Goal: Find specific page/section: Find specific page/section

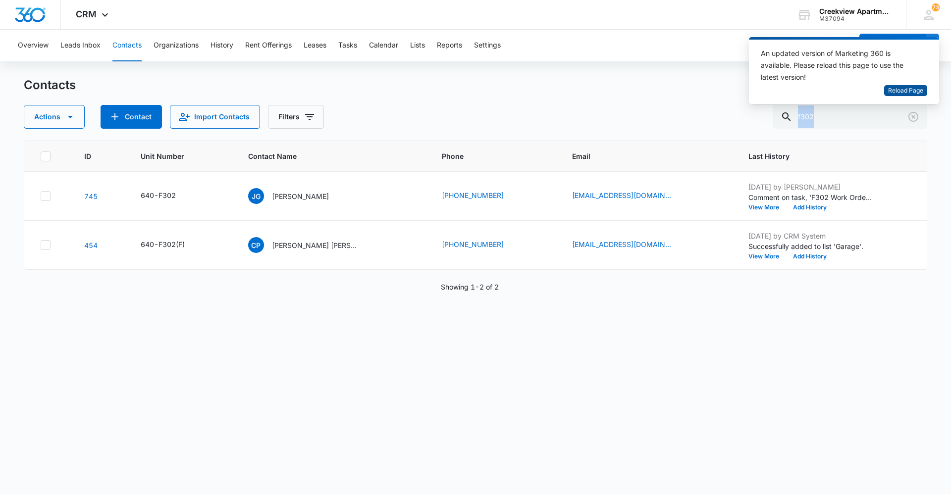
drag, startPoint x: 887, startPoint y: 92, endPoint x: 883, endPoint y: 96, distance: 5.3
click at [888, 92] on button "Reload Page" at bounding box center [905, 90] width 43 height 11
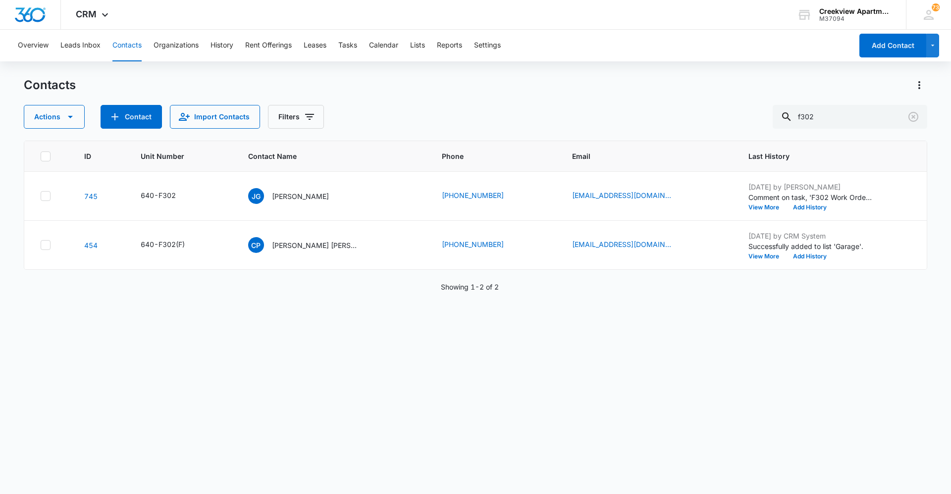
click at [413, 430] on div "ID Unit Number Contact Name Phone Email Last History 745 640-F302 JG Johnny Gra…" at bounding box center [476, 311] width 904 height 341
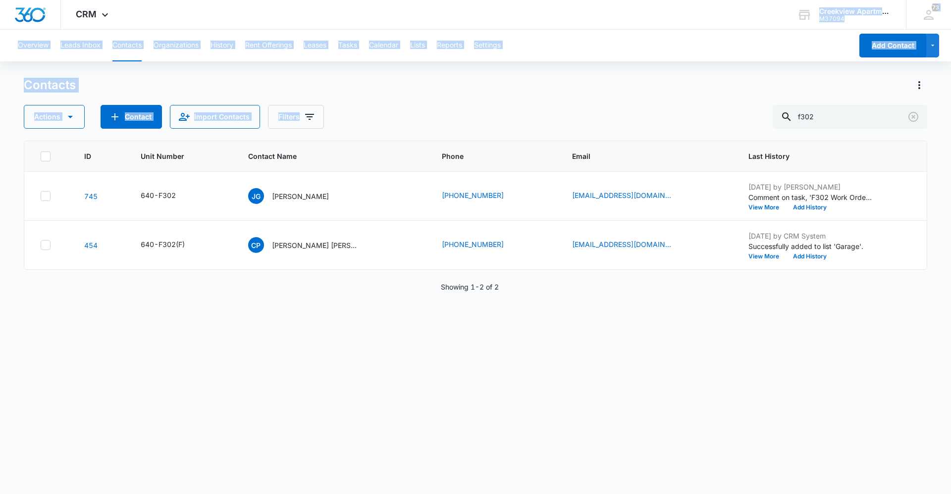
drag, startPoint x: 352, startPoint y: 30, endPoint x: 356, endPoint y: 86, distance: 55.6
click at [356, 86] on div "CRM Apps Reputation Websites Forms CRM Email Social Content Ads Intelligence Fi…" at bounding box center [475, 246] width 951 height 493
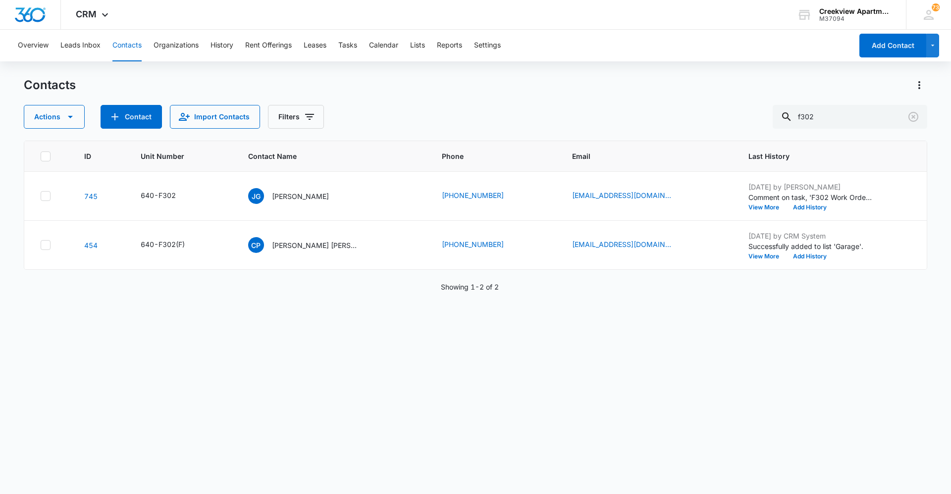
click at [348, 404] on div "ID Unit Number Contact Name Phone Email Last History 745 640-F302 JG Johnny Gra…" at bounding box center [476, 311] width 904 height 341
click at [372, 360] on div "ID Unit Number Contact Name Phone Email Last History 745 640-F302 JG Johnny Gra…" at bounding box center [476, 311] width 904 height 341
click at [171, 354] on div "ID Unit Number Contact Name Phone Email Last History 745 640-F302 JG Johnny Gra…" at bounding box center [476, 311] width 904 height 341
click at [435, 368] on div "ID Unit Number Contact Name Phone Email Last History 745 640-F302 JG Johnny Gra…" at bounding box center [476, 311] width 904 height 341
click at [364, 439] on div "ID Unit Number Contact Name Phone Email Last History 745 640-F302 JG Johnny Gra…" at bounding box center [476, 311] width 904 height 341
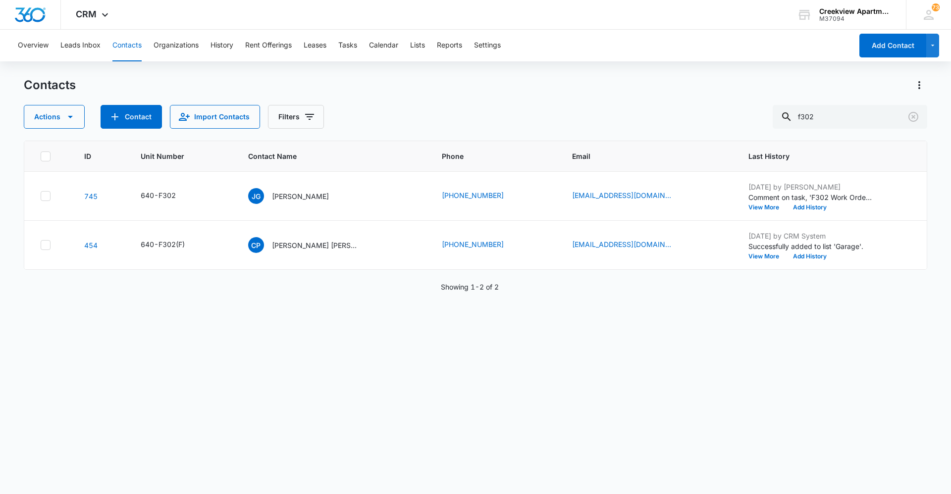
click at [381, 475] on div "ID Unit Number Contact Name Phone Email Last History 745 640-F302 JG Johnny Gra…" at bounding box center [476, 311] width 904 height 341
click at [144, 394] on div "ID Unit Number Contact Name Phone Email Last History 745 640-F302 JG Johnny Gra…" at bounding box center [476, 311] width 904 height 341
click at [465, 425] on div "ID Unit Number Contact Name Phone Email Last History 745 640-F302 JG Johnny Gra…" at bounding box center [476, 311] width 904 height 341
click at [462, 392] on div "ID Unit Number Contact Name Phone Email Last History 745 640-F302 JG Johnny Gra…" at bounding box center [476, 311] width 904 height 341
click at [362, 446] on div "ID Unit Number Contact Name Phone Email Last History 745 640-F302 JG Johnny Gra…" at bounding box center [476, 311] width 904 height 341
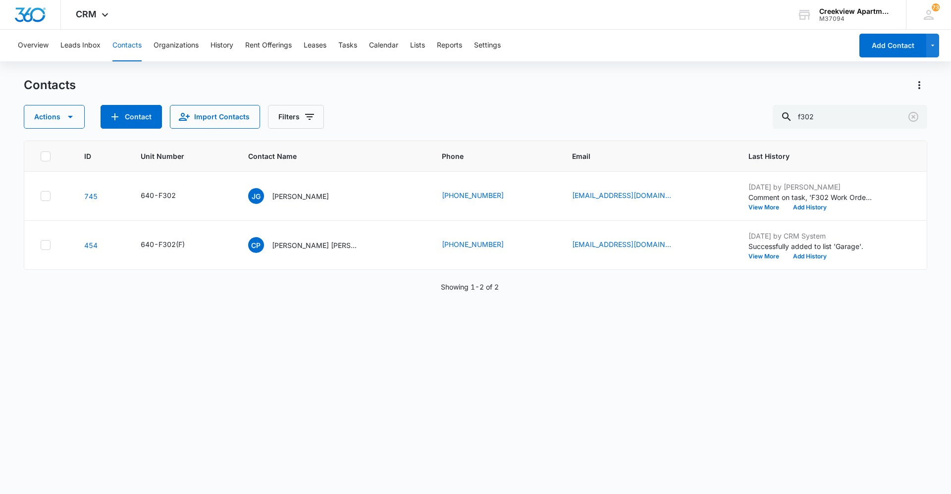
click at [431, 367] on div "ID Unit Number Contact Name Phone Email Last History 745 640-F302 JG Johnny Gra…" at bounding box center [476, 311] width 904 height 341
drag, startPoint x: 837, startPoint y: 121, endPoint x: 784, endPoint y: 126, distance: 53.3
click at [784, 126] on input "f302" at bounding box center [850, 117] width 155 height 24
type input "k301"
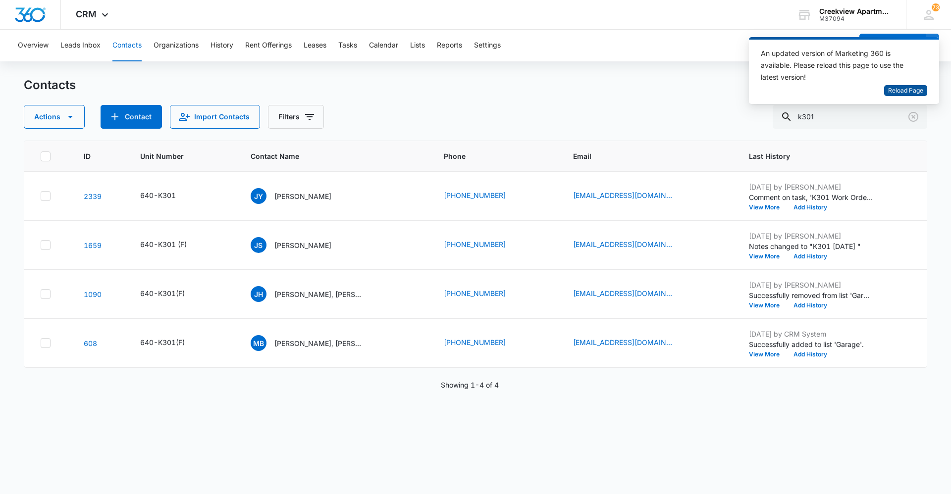
click at [910, 94] on span "Reload Page" at bounding box center [905, 90] width 35 height 9
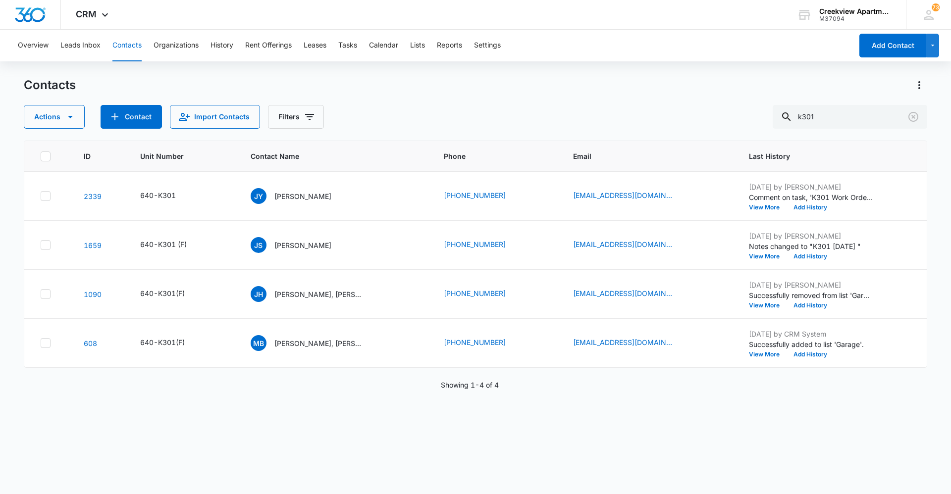
click at [338, 462] on div "ID Unit Number Contact Name Phone Email Last History 2339 640-K301 JY Jayden Ya…" at bounding box center [476, 311] width 904 height 341
click at [299, 457] on div "ID Unit Number Contact Name Phone Email Last History 2339 640-K301 JY Jayden Ya…" at bounding box center [476, 311] width 904 height 341
